Goal: Task Accomplishment & Management: Complete application form

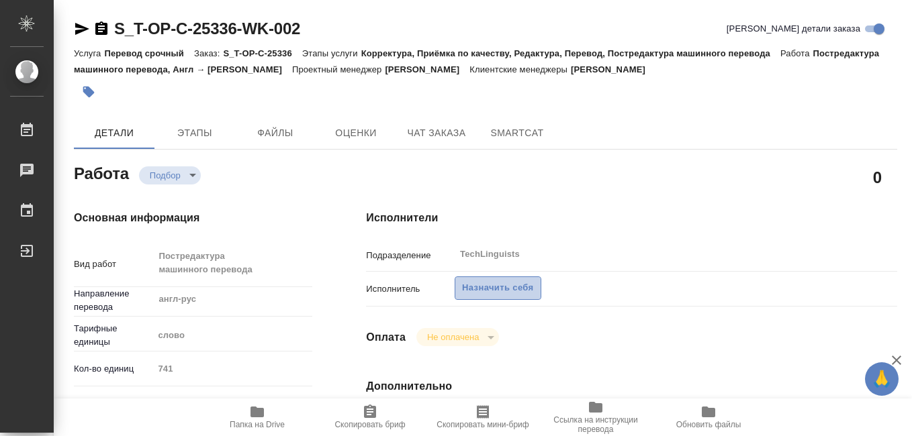
click at [476, 288] on span "Назначить себя" at bounding box center [497, 288] width 71 height 15
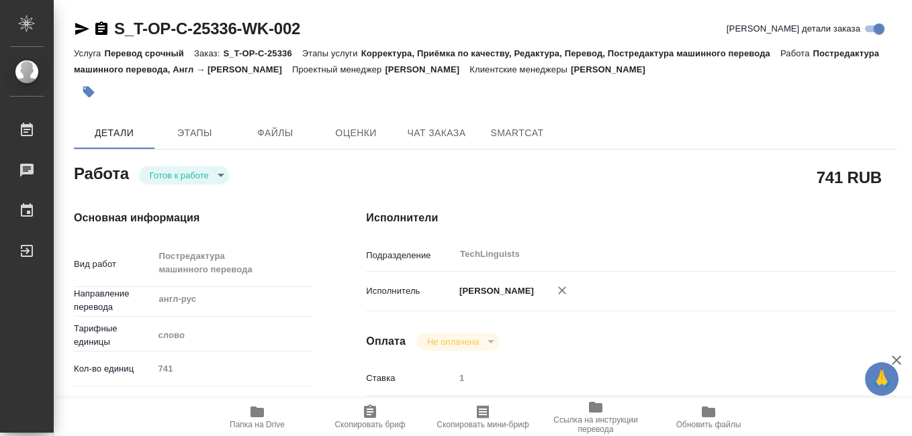
type textarea "x"
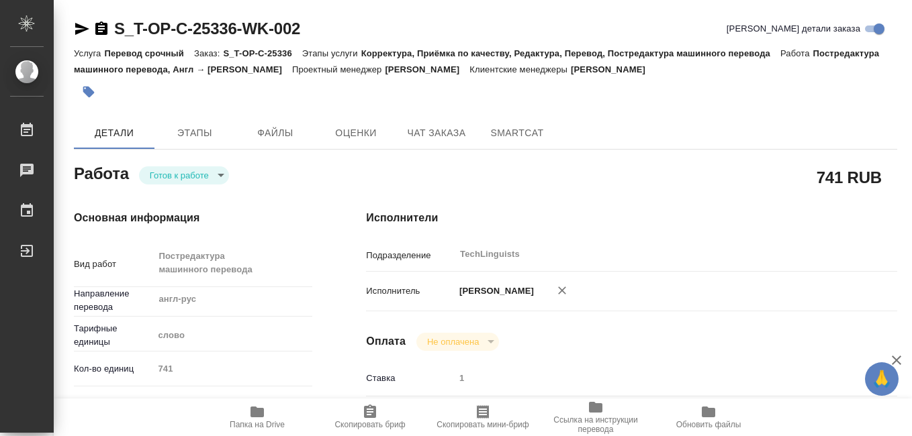
type textarea "x"
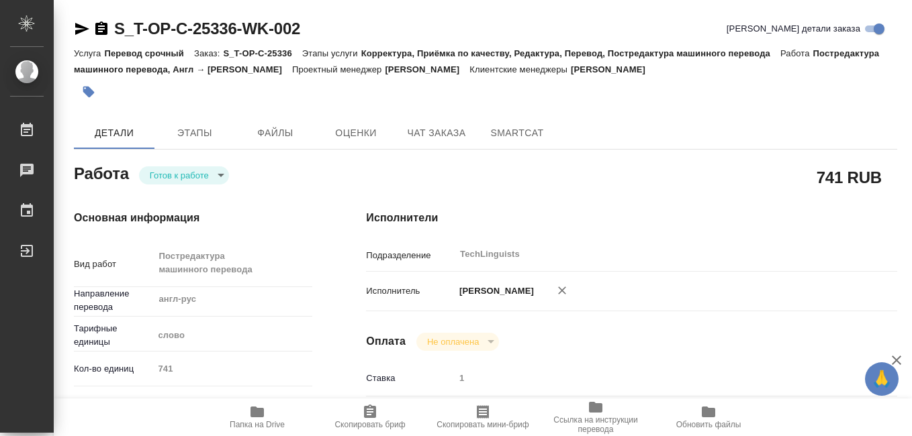
type textarea "x"
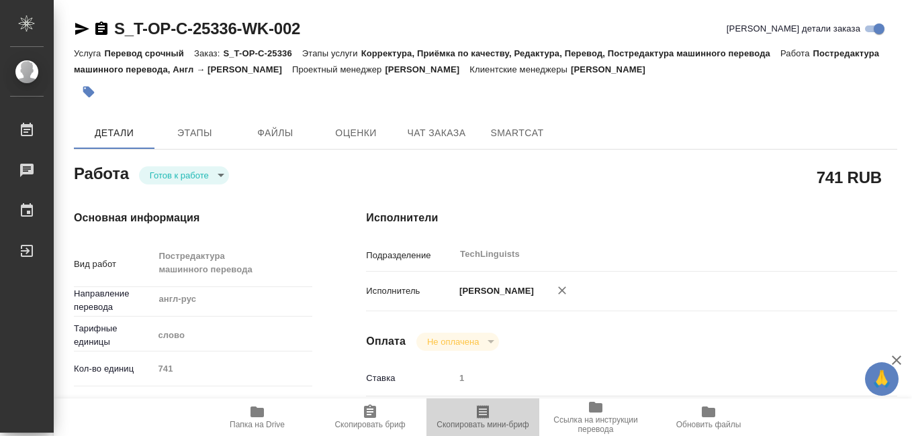
click at [479, 419] on icon "button" at bounding box center [483, 412] width 16 height 16
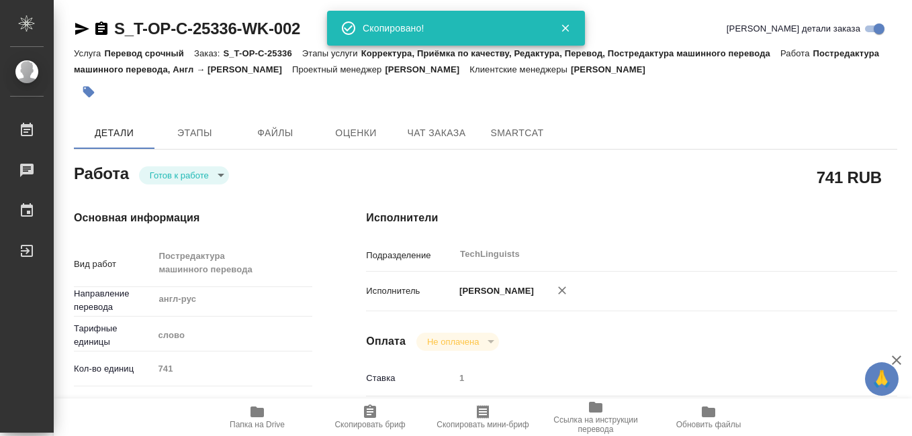
click at [259, 418] on icon "button" at bounding box center [257, 412] width 16 height 16
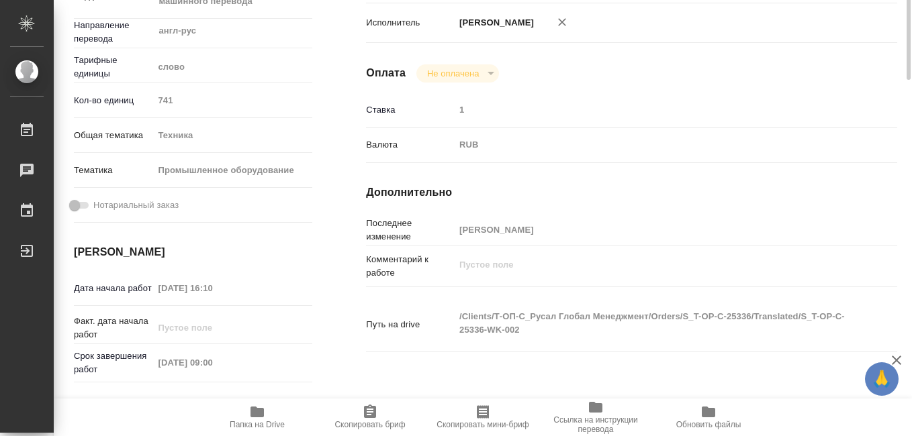
scroll to position [134, 0]
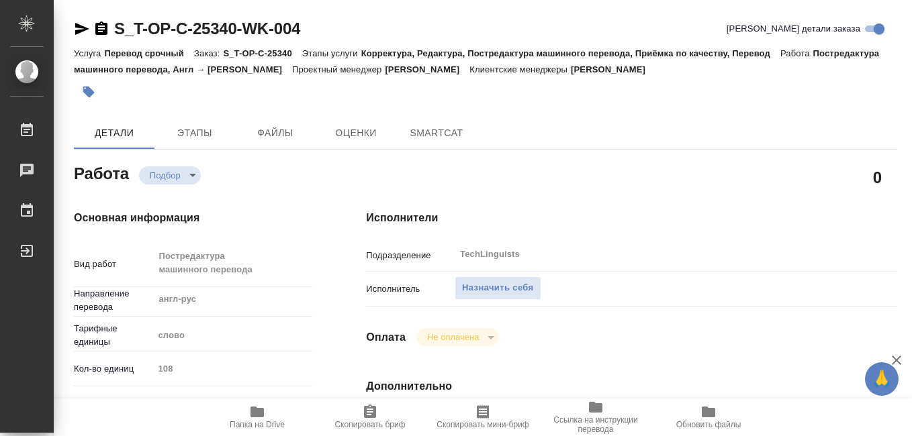
type textarea "x"
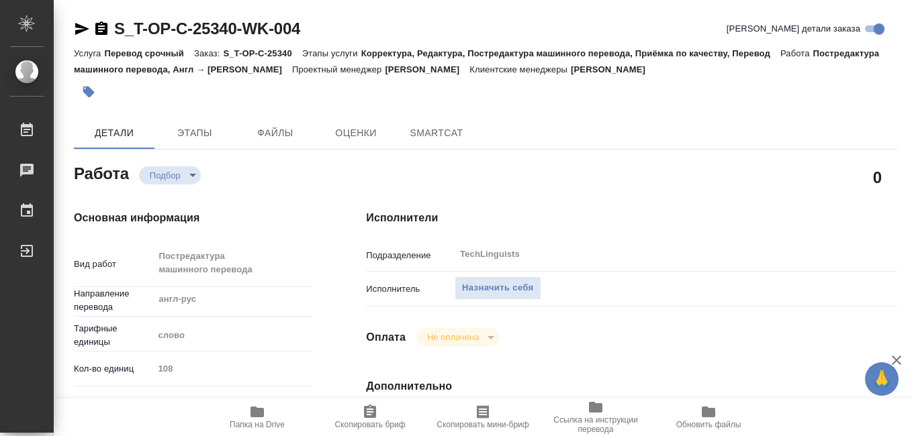
type textarea "x"
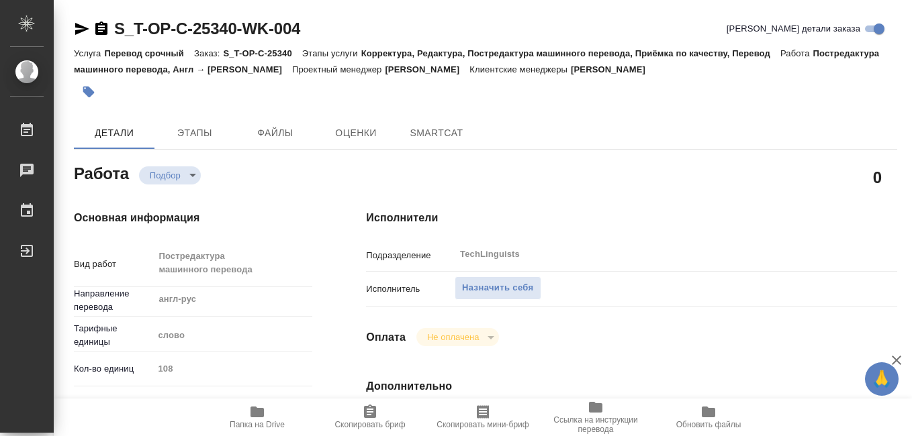
type textarea "x"
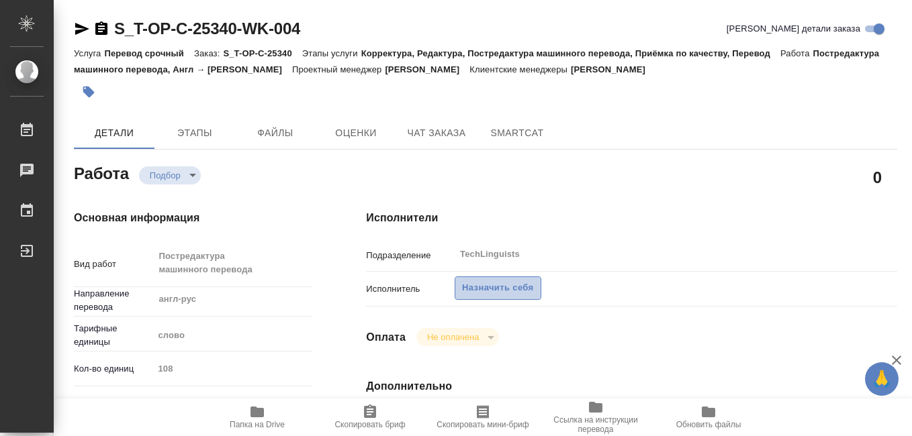
click at [491, 291] on span "Назначить себя" at bounding box center [497, 288] width 71 height 15
type textarea "x"
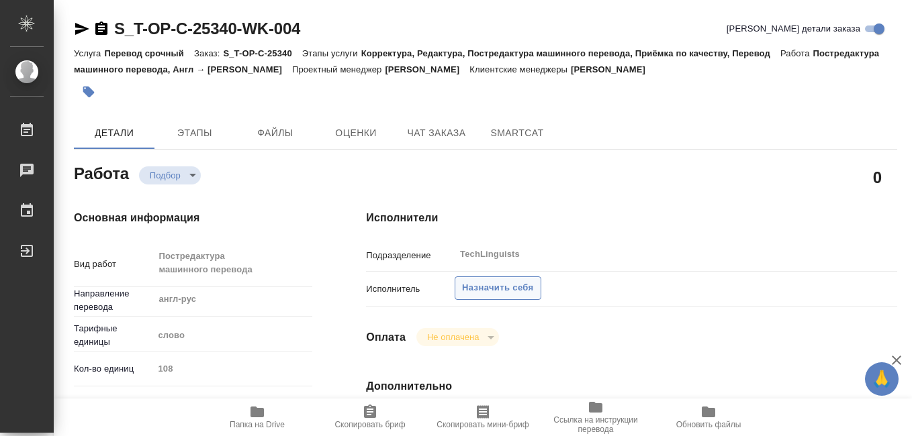
type textarea "x"
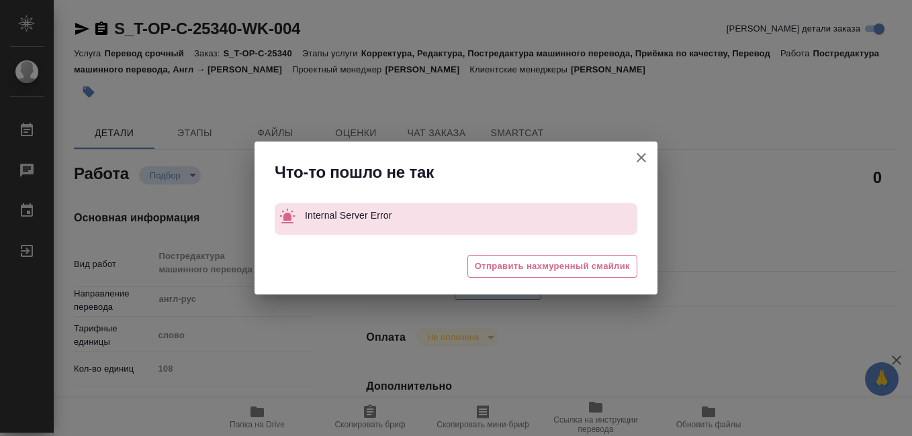
type textarea "x"
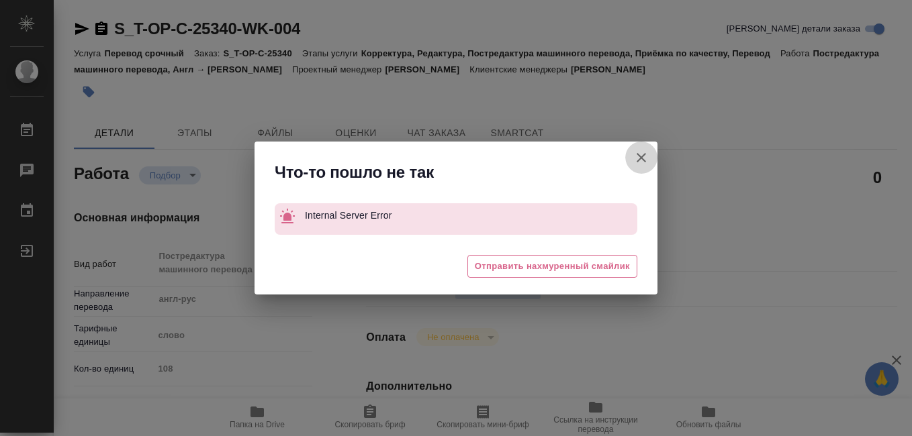
click at [643, 154] on icon "button" at bounding box center [641, 158] width 16 height 16
type textarea "x"
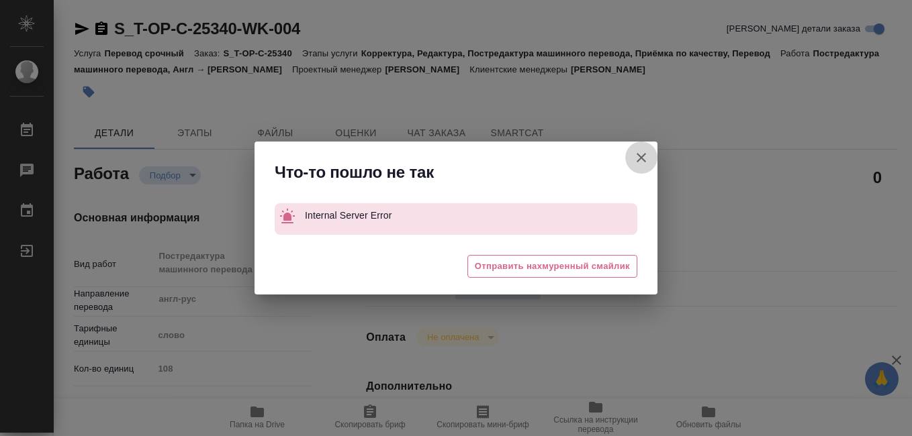
type textarea "x"
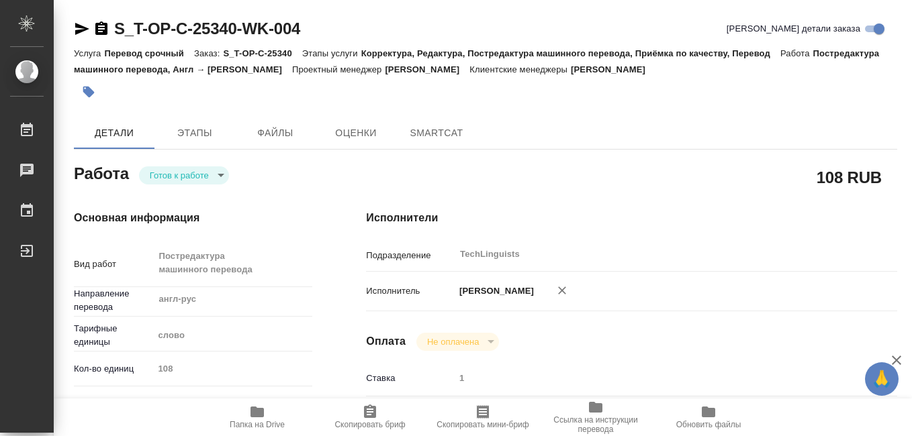
type textarea "x"
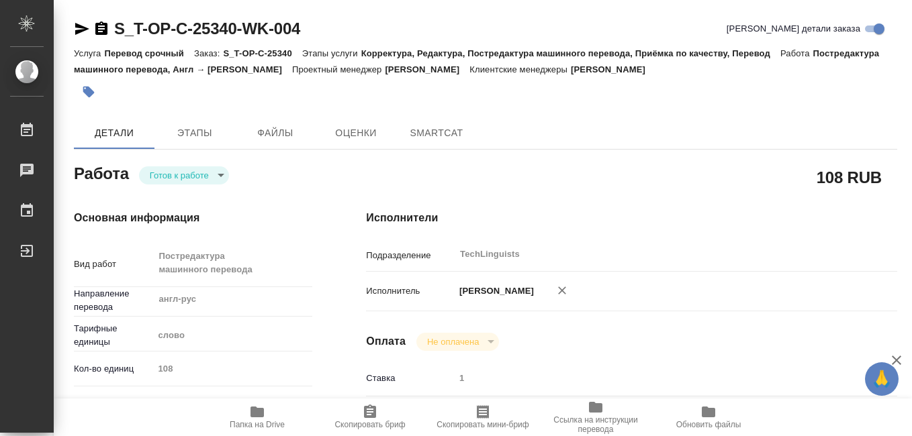
type textarea "x"
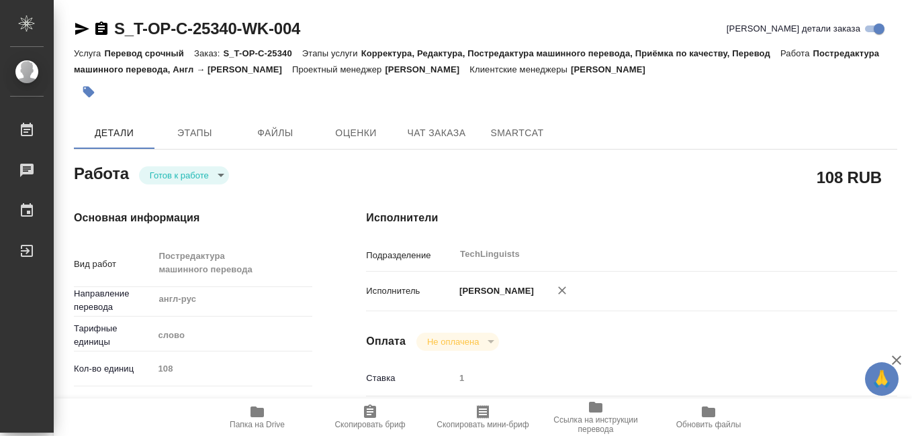
type textarea "x"
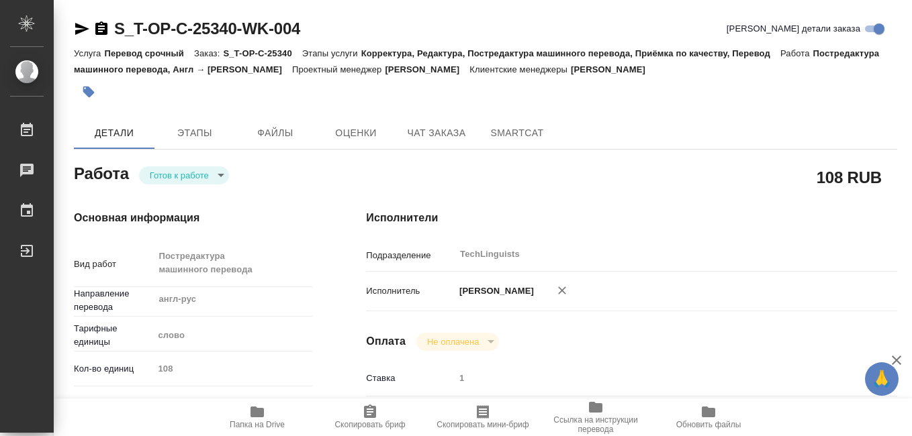
type textarea "x"
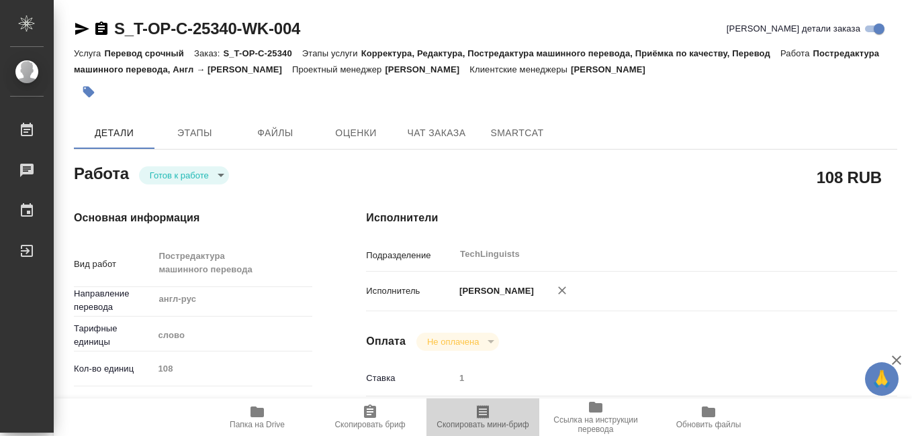
click at [480, 418] on icon "button" at bounding box center [483, 411] width 12 height 13
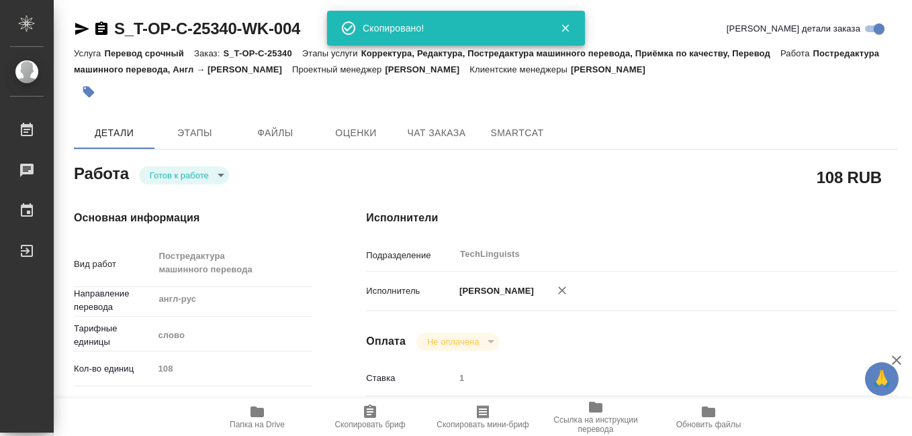
click at [256, 420] on icon "button" at bounding box center [257, 412] width 16 height 16
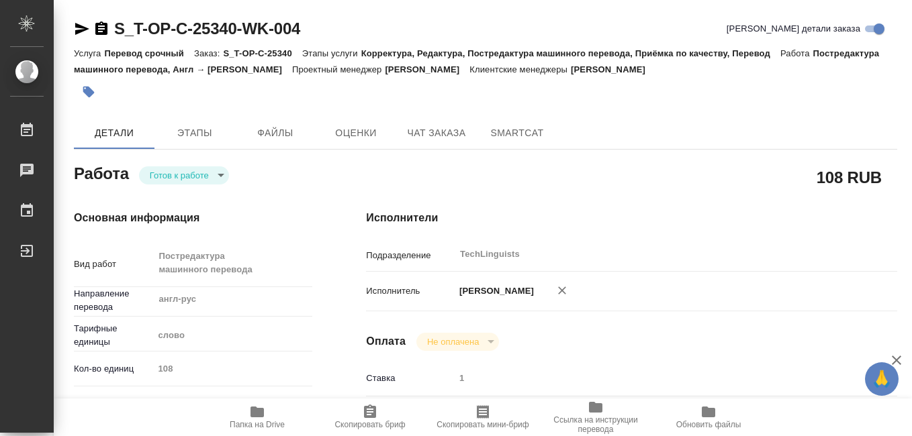
scroll to position [134, 0]
